Goal: Task Accomplishment & Management: Use online tool/utility

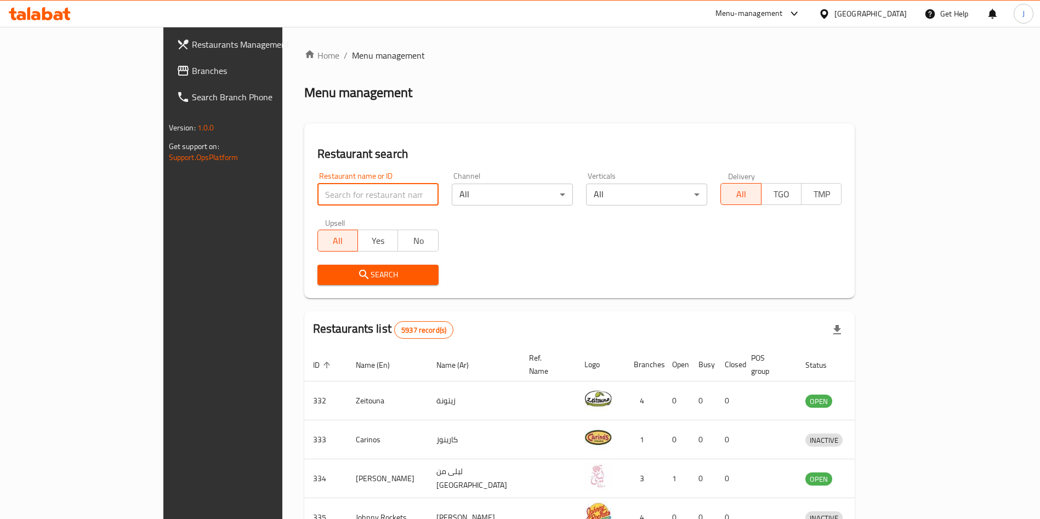
click at [318, 200] on input "search" at bounding box center [378, 195] width 121 height 22
type input "z.a.m"
click button "Search" at bounding box center [378, 275] width 121 height 20
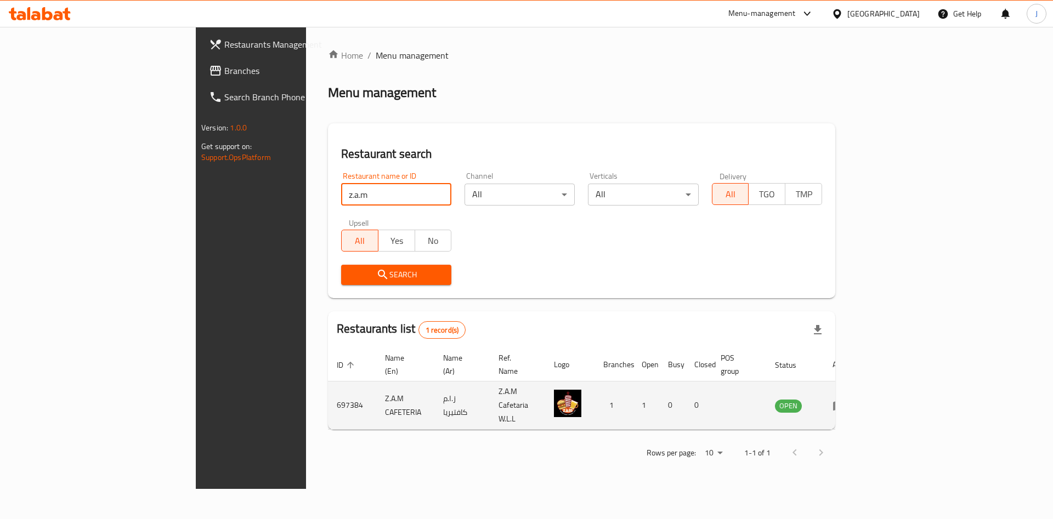
click at [845, 401] on icon "enhanced table" at bounding box center [839, 405] width 12 height 9
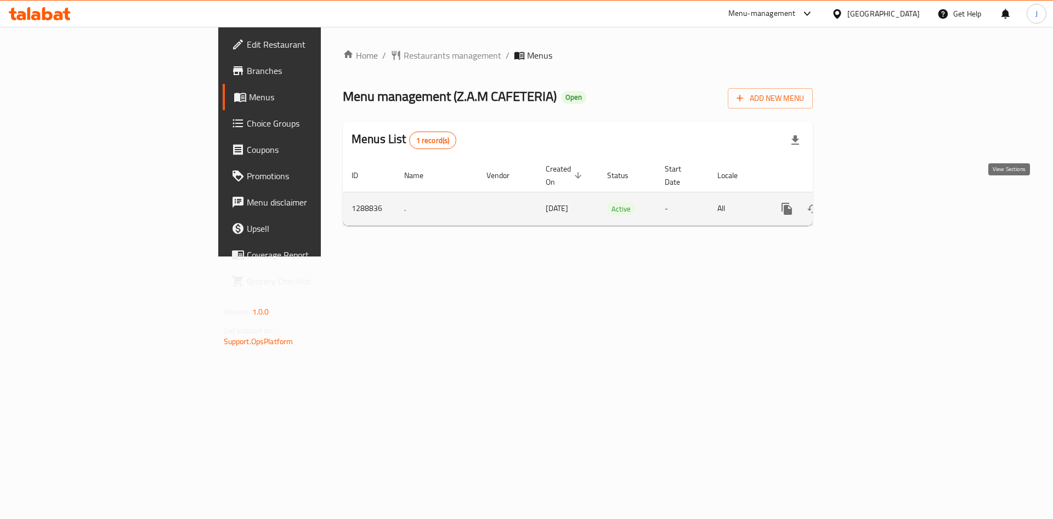
click at [871, 204] on icon "enhanced table" at bounding box center [866, 209] width 10 height 10
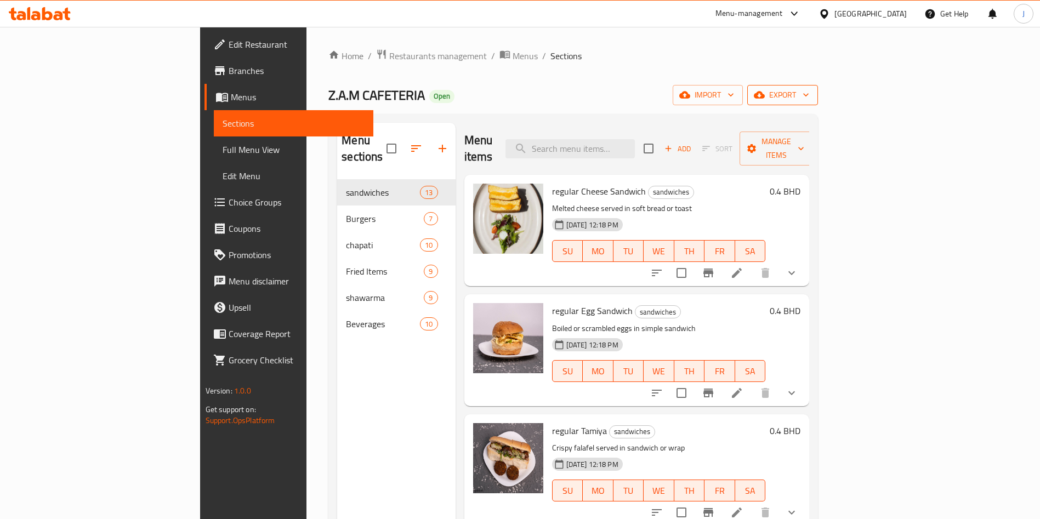
click at [810, 98] on span "export" at bounding box center [782, 95] width 53 height 14
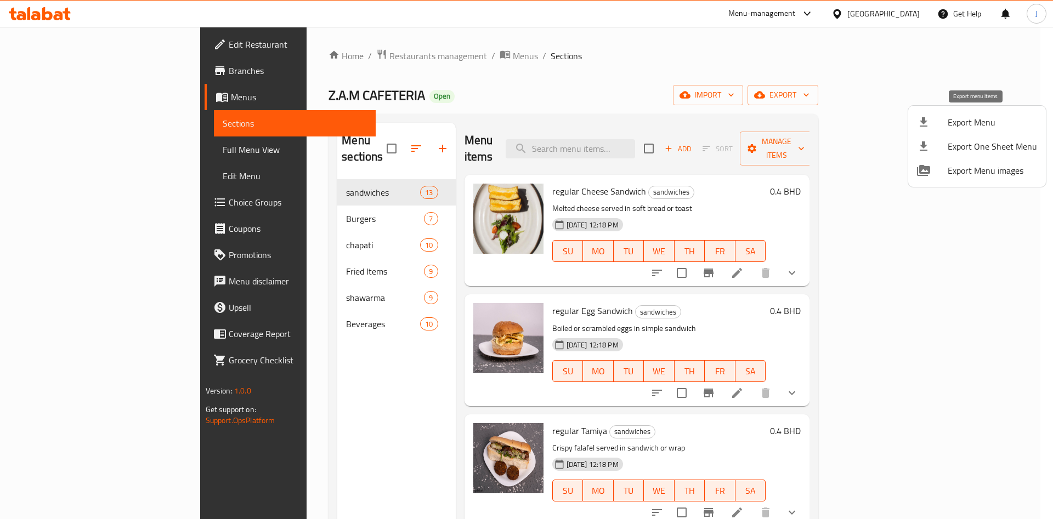
click at [994, 127] on span "Export Menu" at bounding box center [992, 122] width 89 height 13
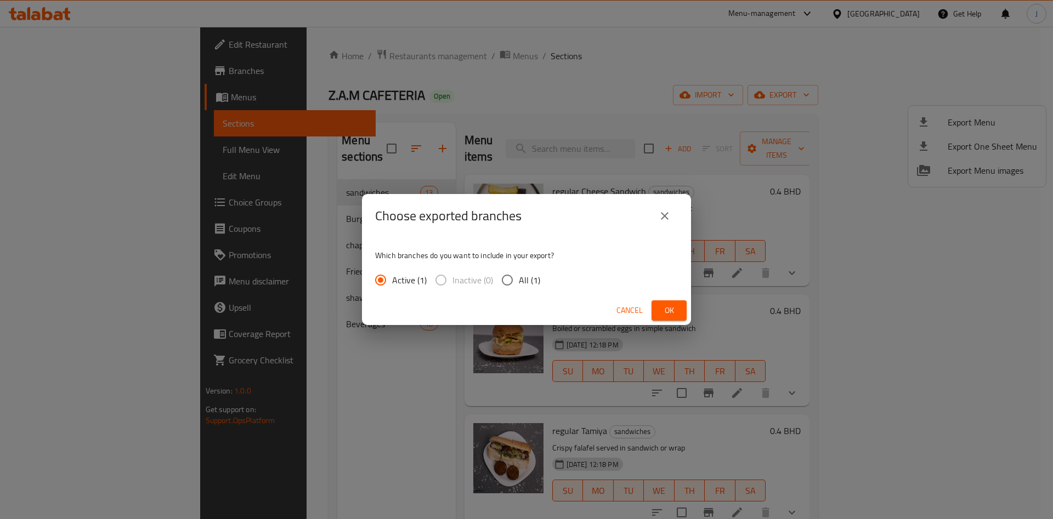
click at [665, 304] on span "Ok" at bounding box center [669, 311] width 18 height 14
